Goal: Information Seeking & Learning: Learn about a topic

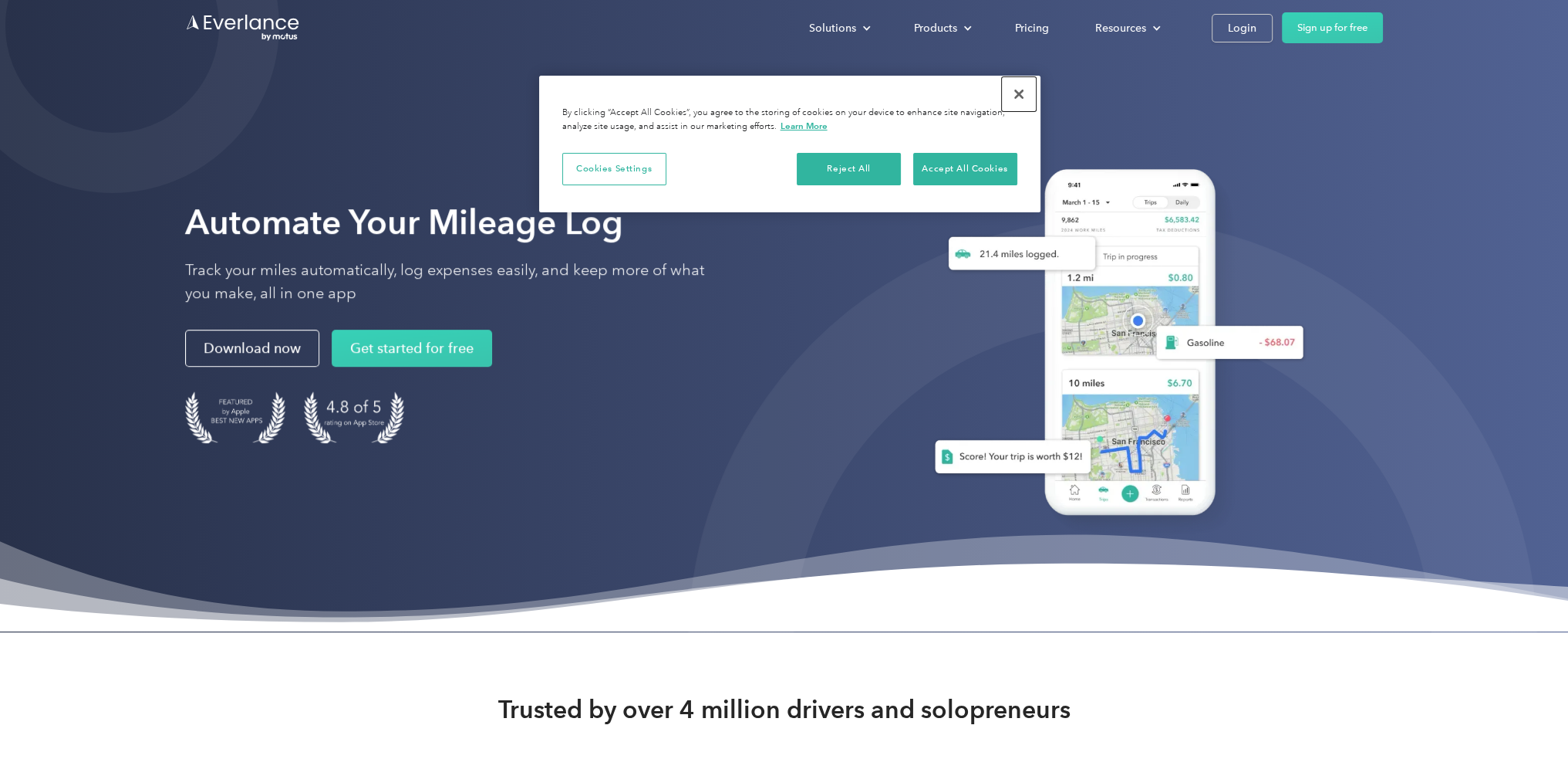
click at [1010, 97] on button "Close" at bounding box center [1019, 94] width 34 height 34
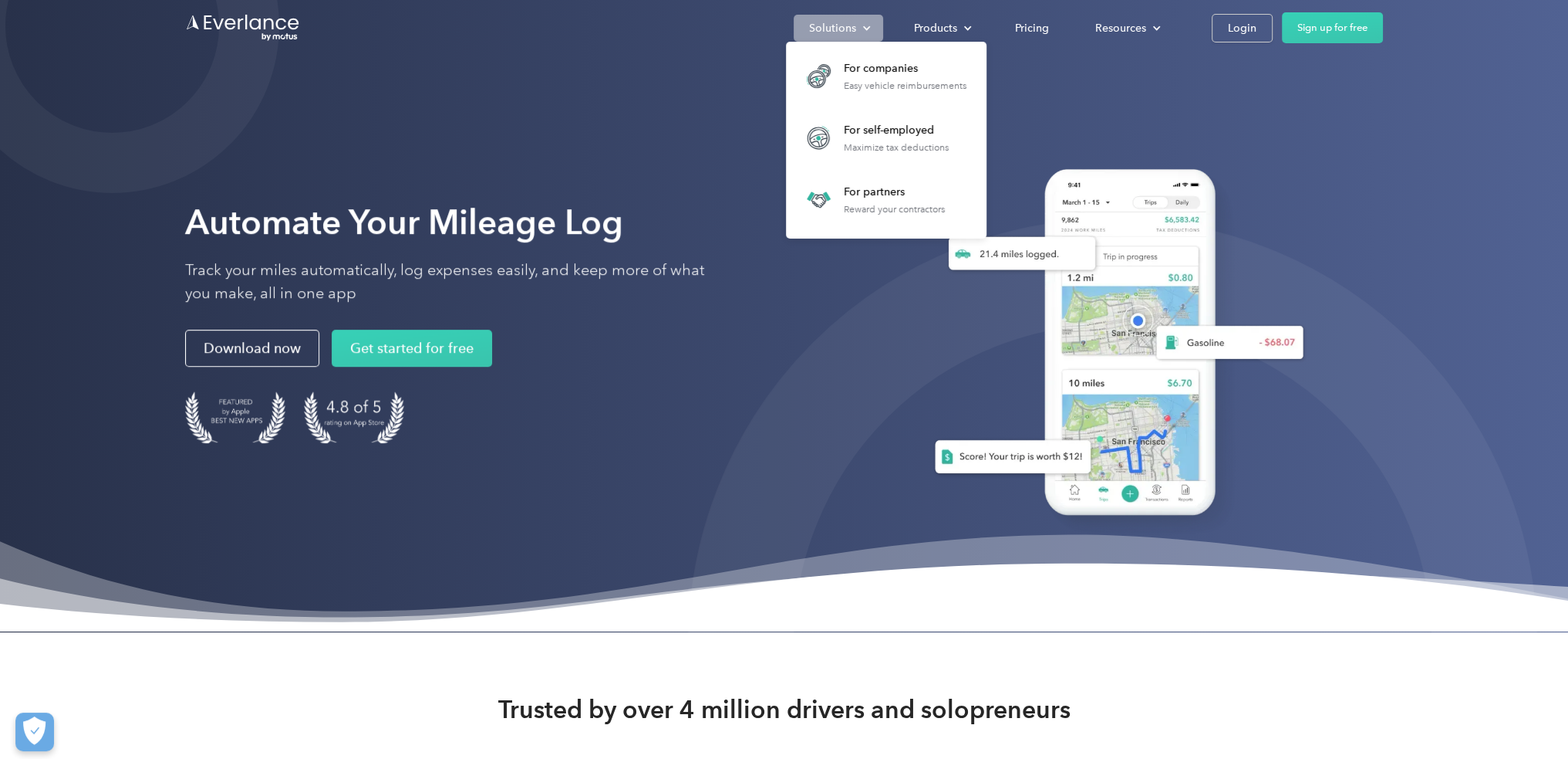
click at [854, 36] on div "Solutions" at bounding box center [833, 28] width 47 height 19
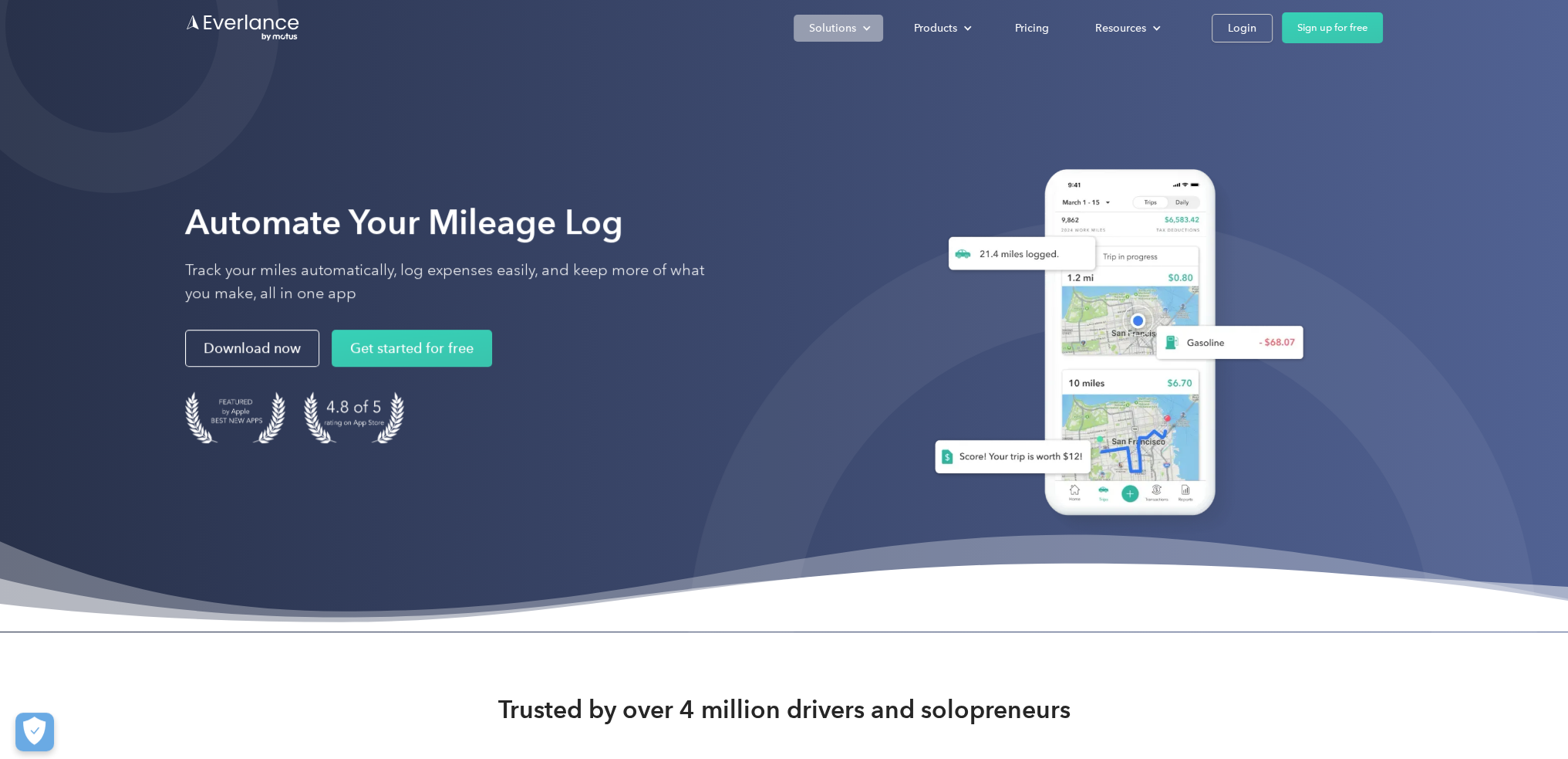
click at [854, 36] on div "Solutions" at bounding box center [833, 28] width 47 height 19
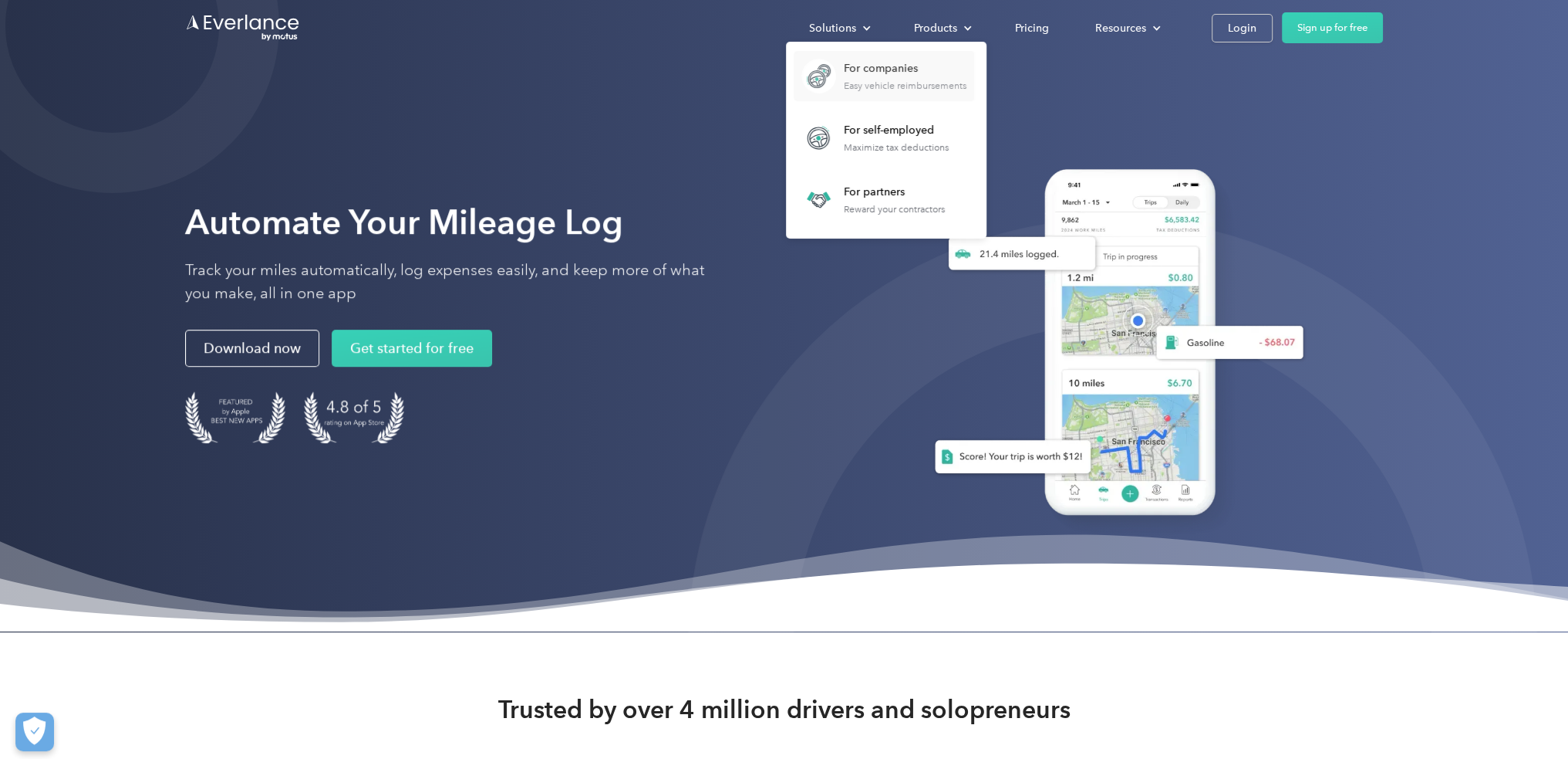
click at [857, 60] on link "For companies Easy vehicle reimbursements" at bounding box center [884, 76] width 181 height 50
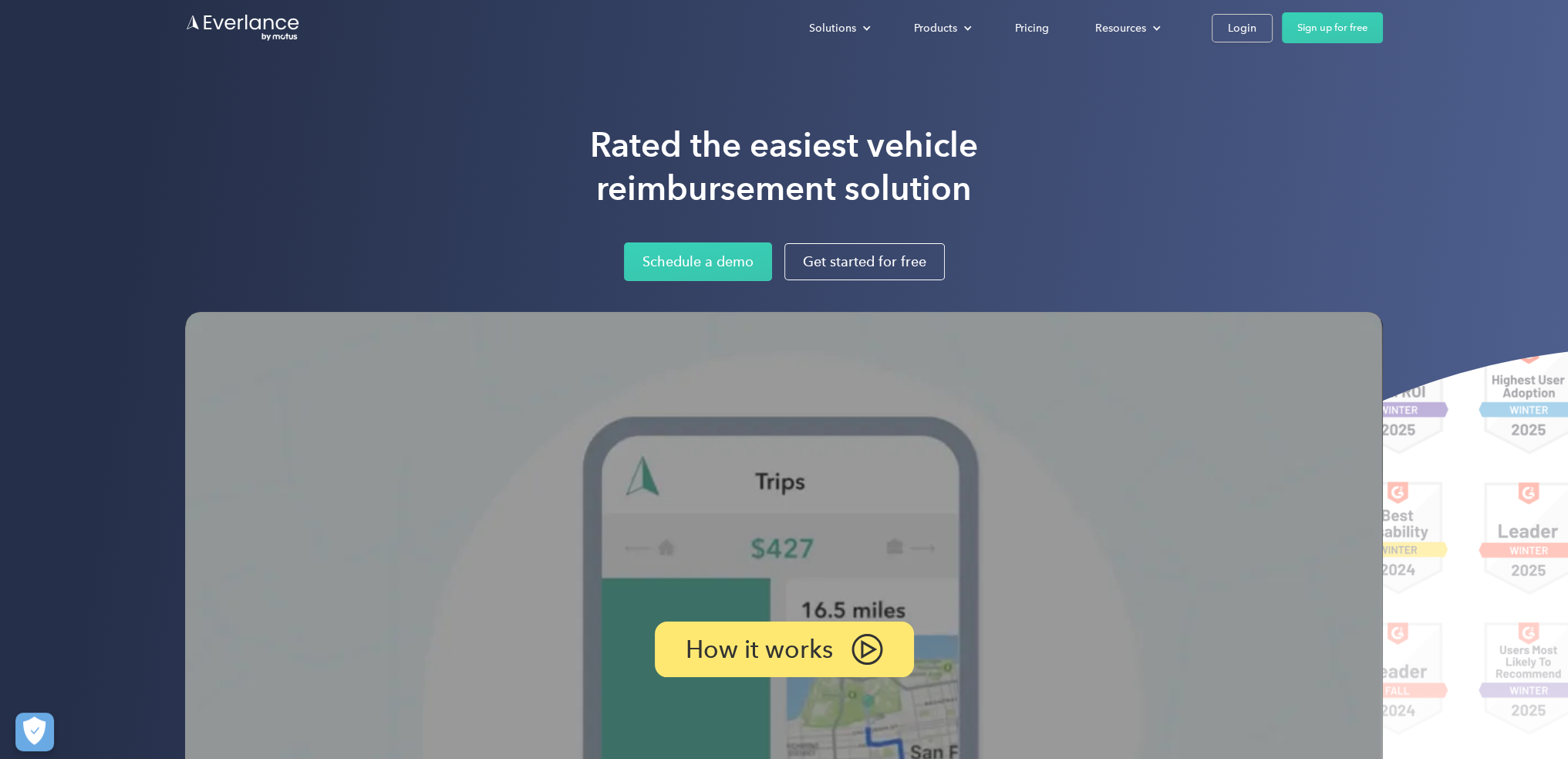
drag, startPoint x: 362, startPoint y: 397, endPoint x: 382, endPoint y: 265, distance: 133.5
click at [427, 281] on div "Rated the easiest vehicle reimbursement solution Schedule a demo Get started fo…" at bounding box center [784, 555] width 1198 height 863
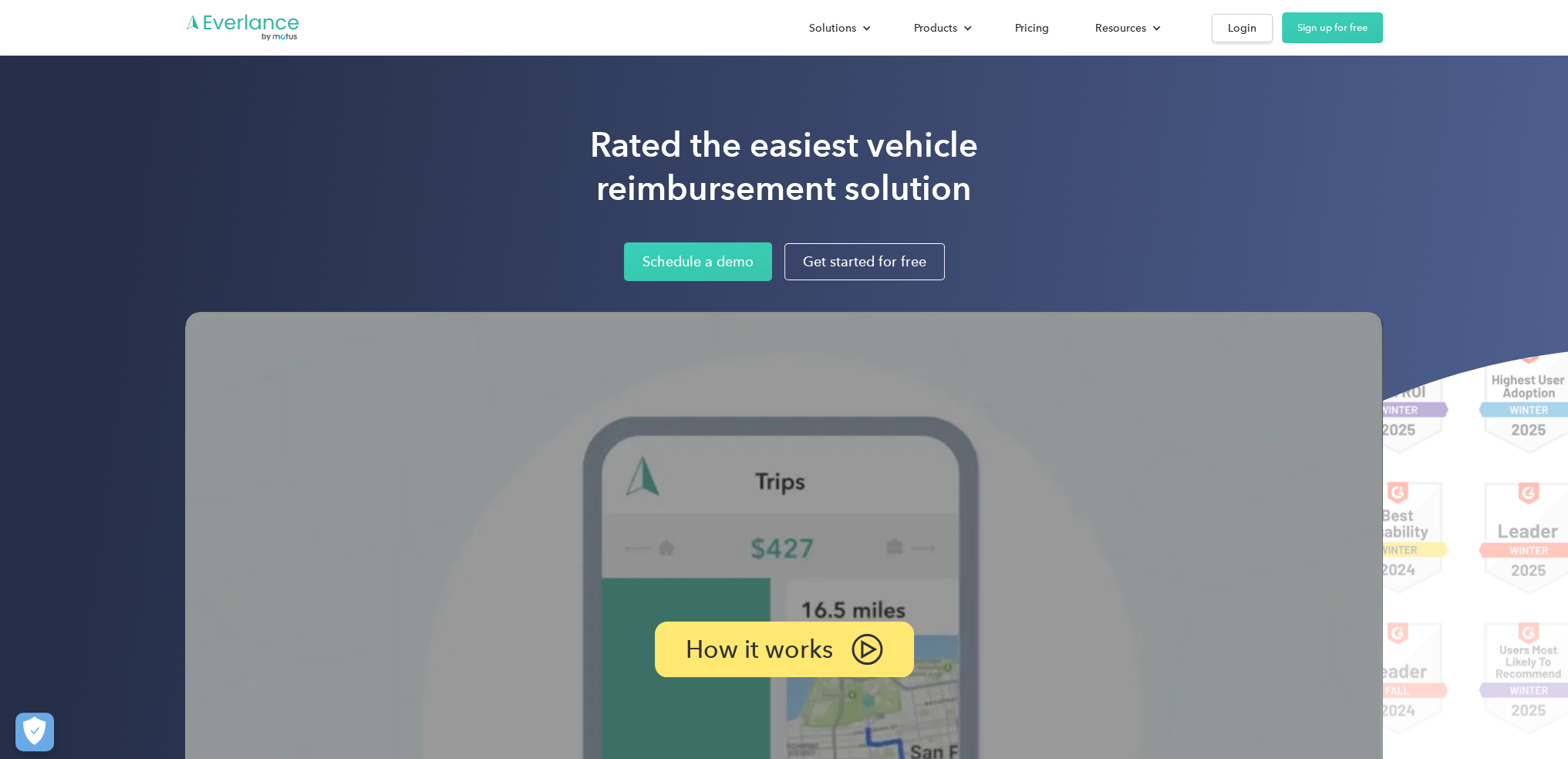
drag, startPoint x: 642, startPoint y: 587, endPoint x: 643, endPoint y: 213, distance: 374.0
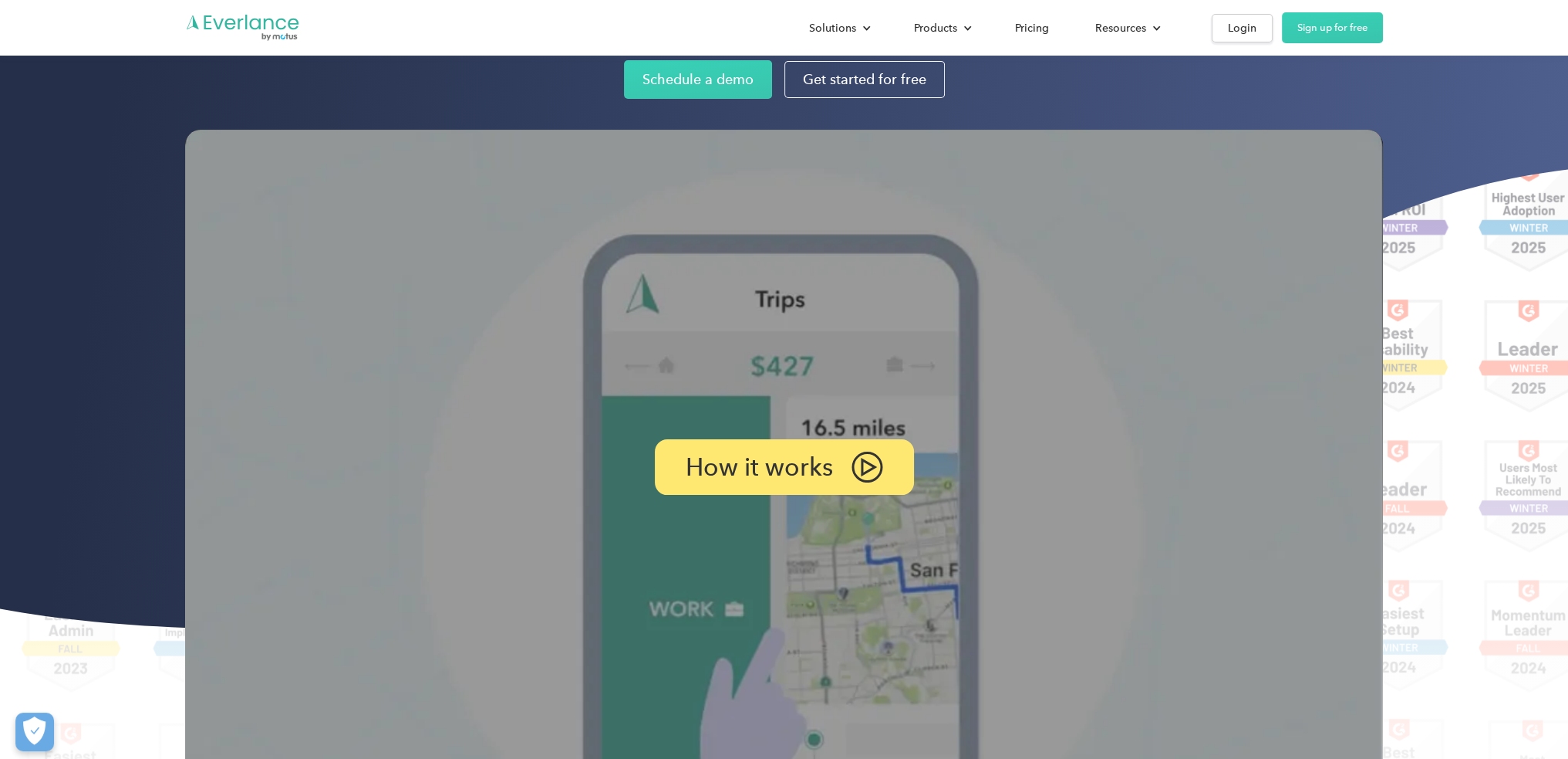
scroll to position [308, 0]
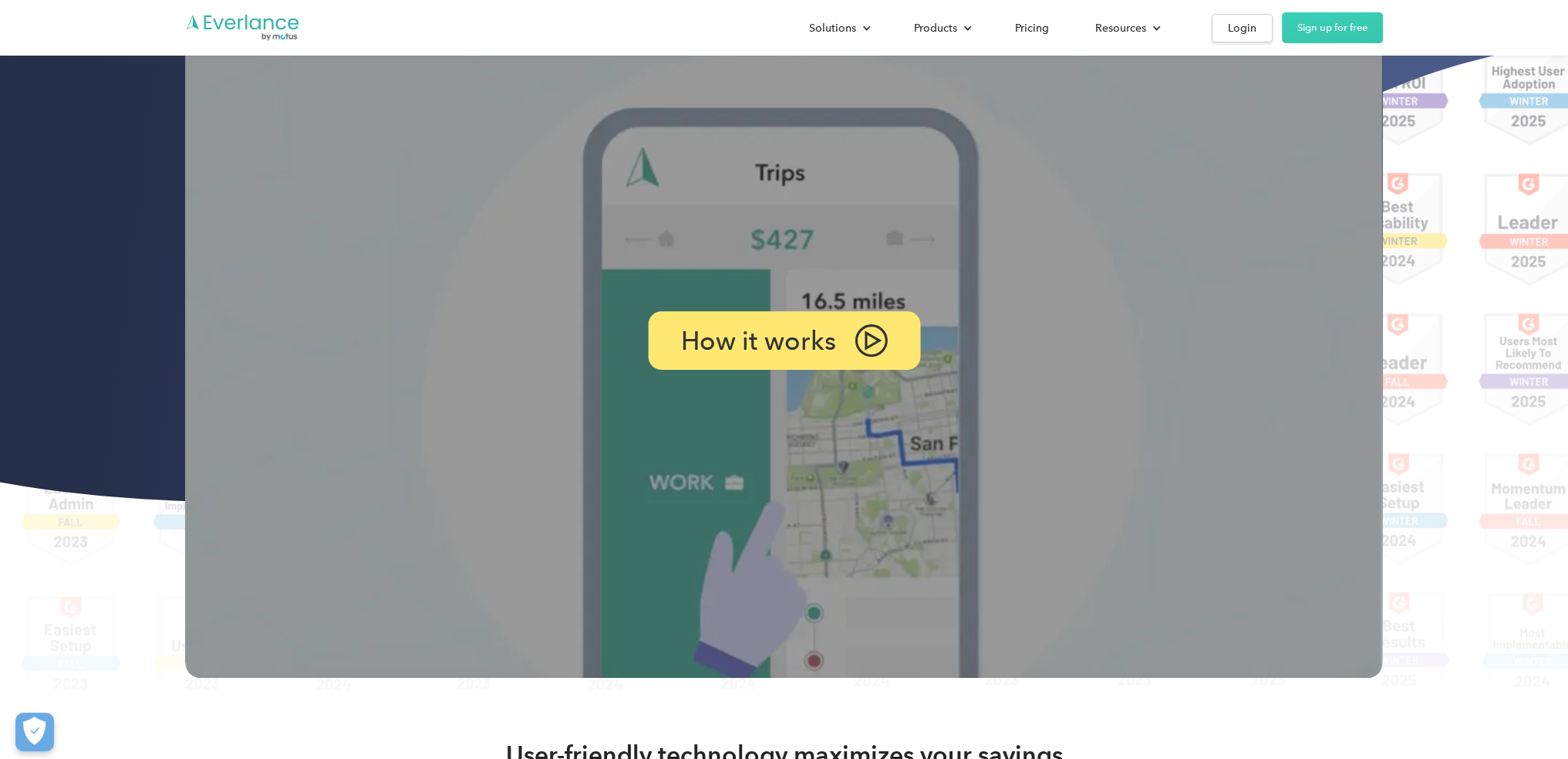
click at [872, 354] on img at bounding box center [871, 340] width 33 height 32
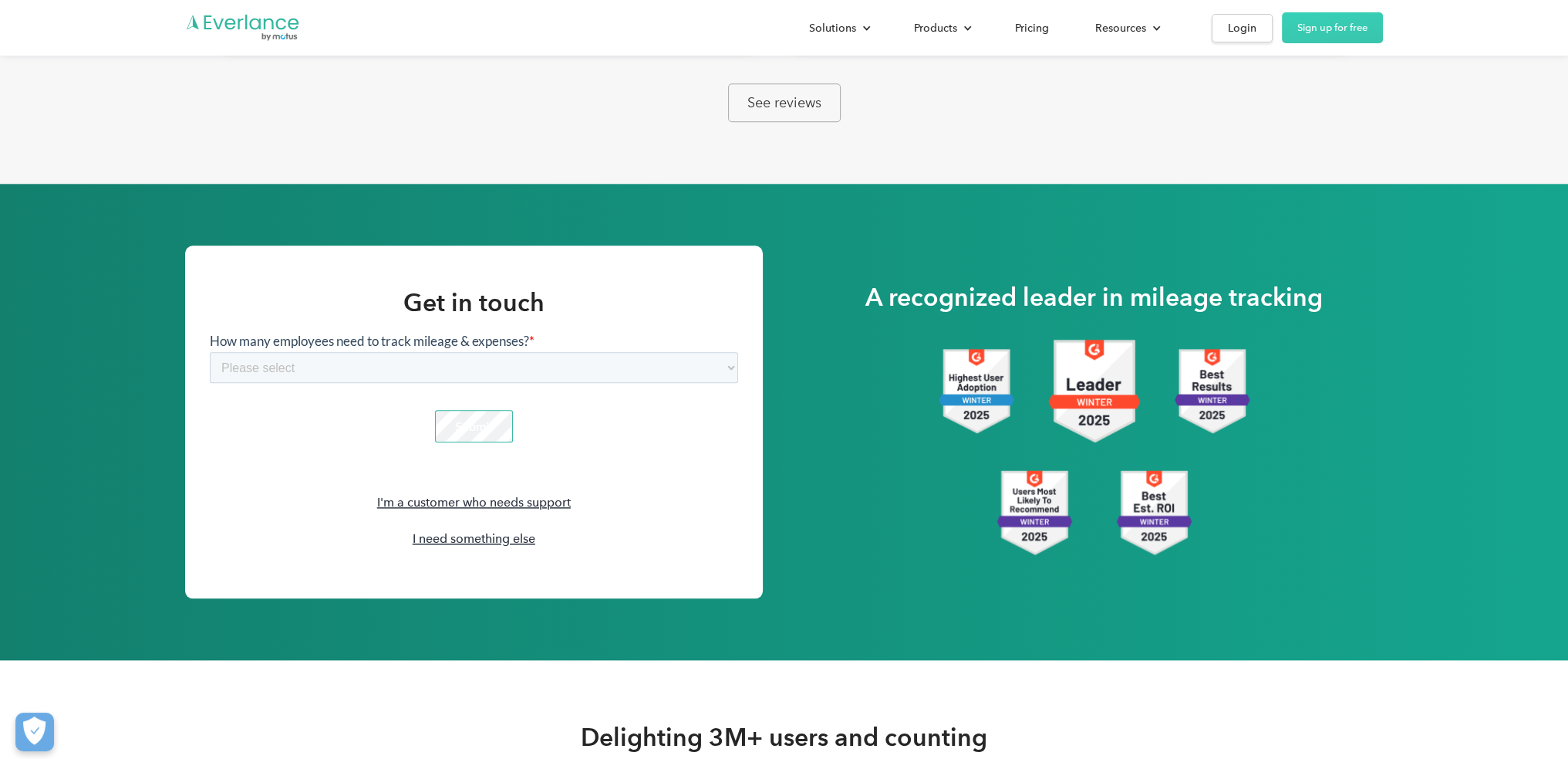
scroll to position [1853, 0]
